Goal: Check status

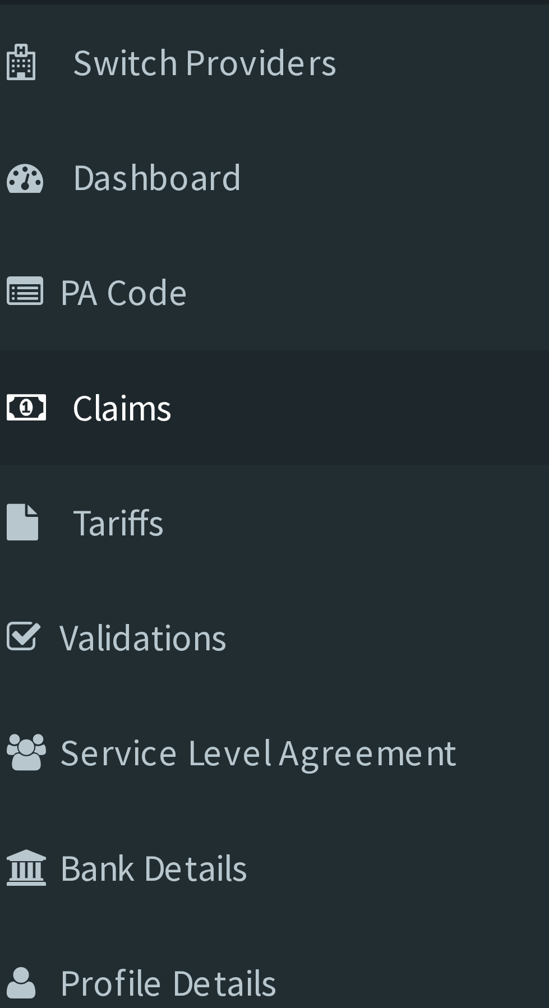
click at [43, 170] on span "Claims" at bounding box center [35, 172] width 22 height 10
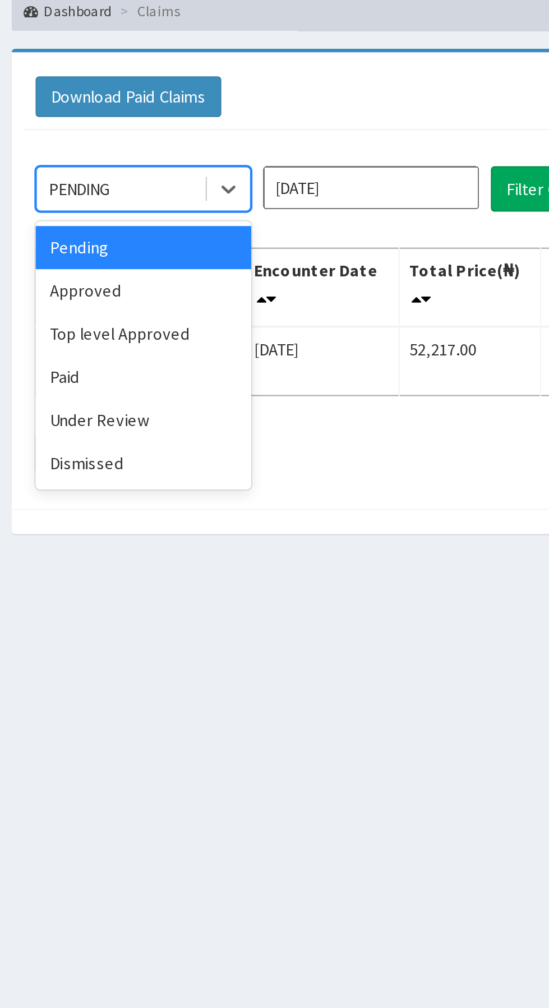
click at [216, 191] on div "Approved" at bounding box center [199, 193] width 101 height 20
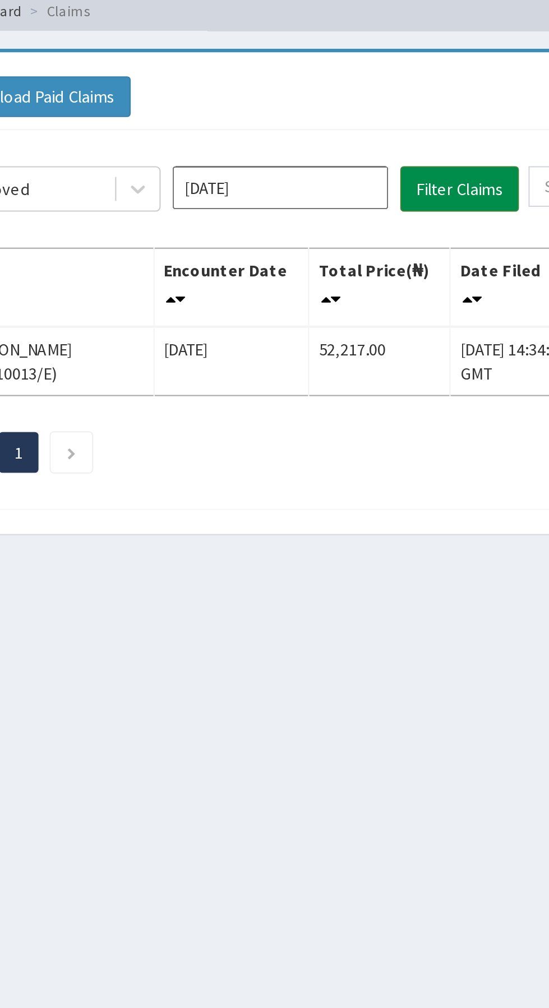
click at [381, 142] on button "Filter Claims" at bounding box center [390, 145] width 56 height 21
